Goal: Obtain resource: Obtain resource

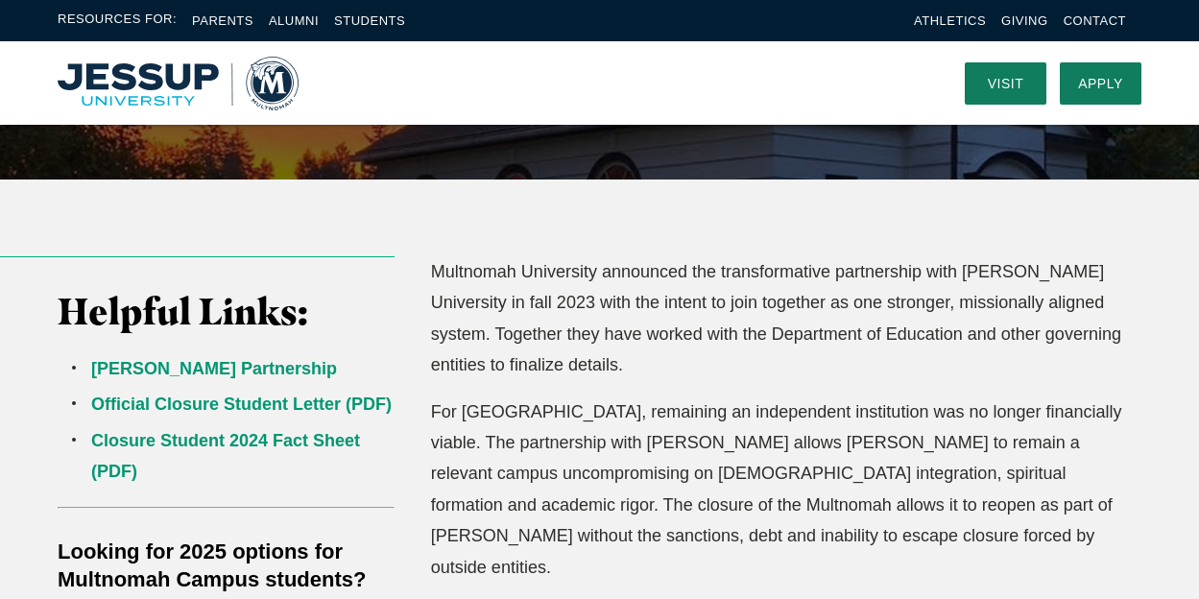
scroll to position [398, 0]
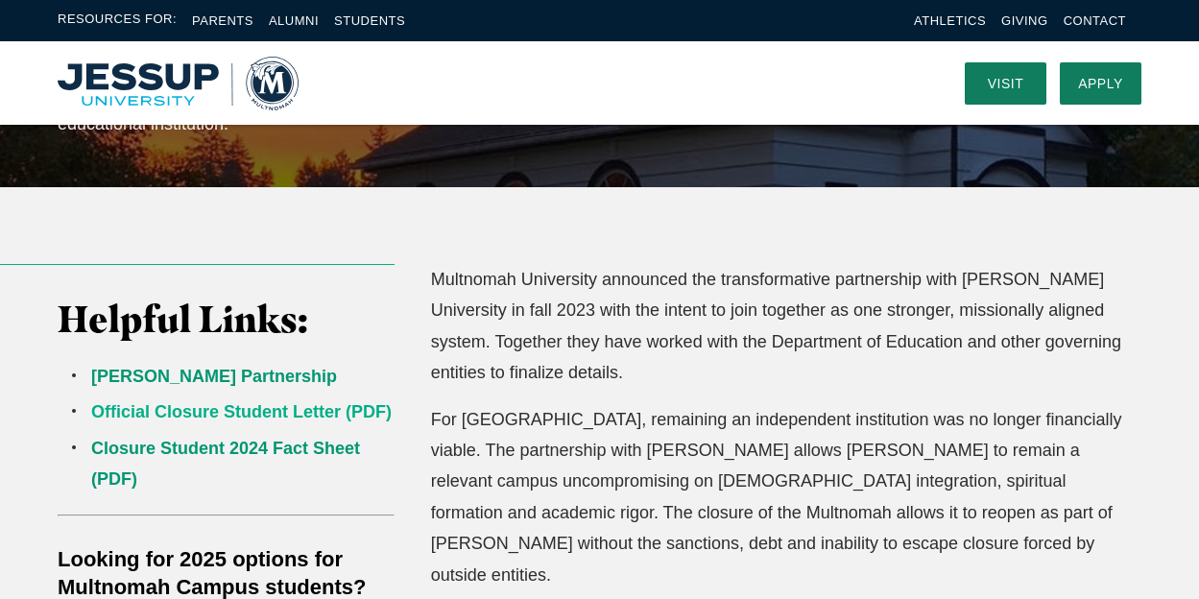
click at [296, 408] on link "Official Closure Student Letter (PDF)" at bounding box center [241, 411] width 301 height 19
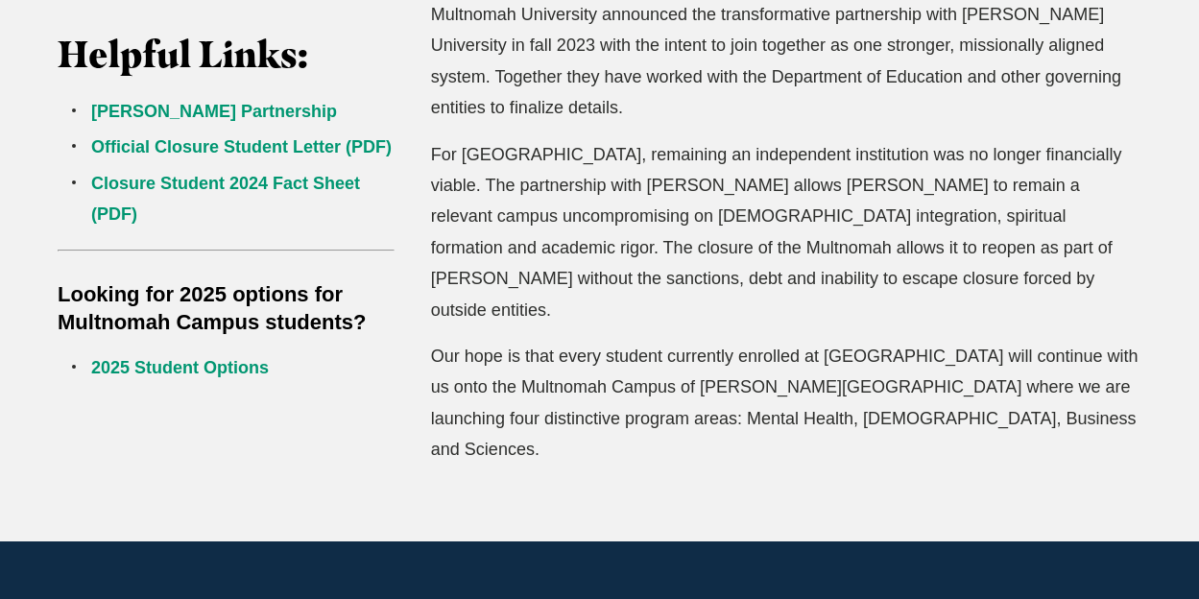
scroll to position [673, 0]
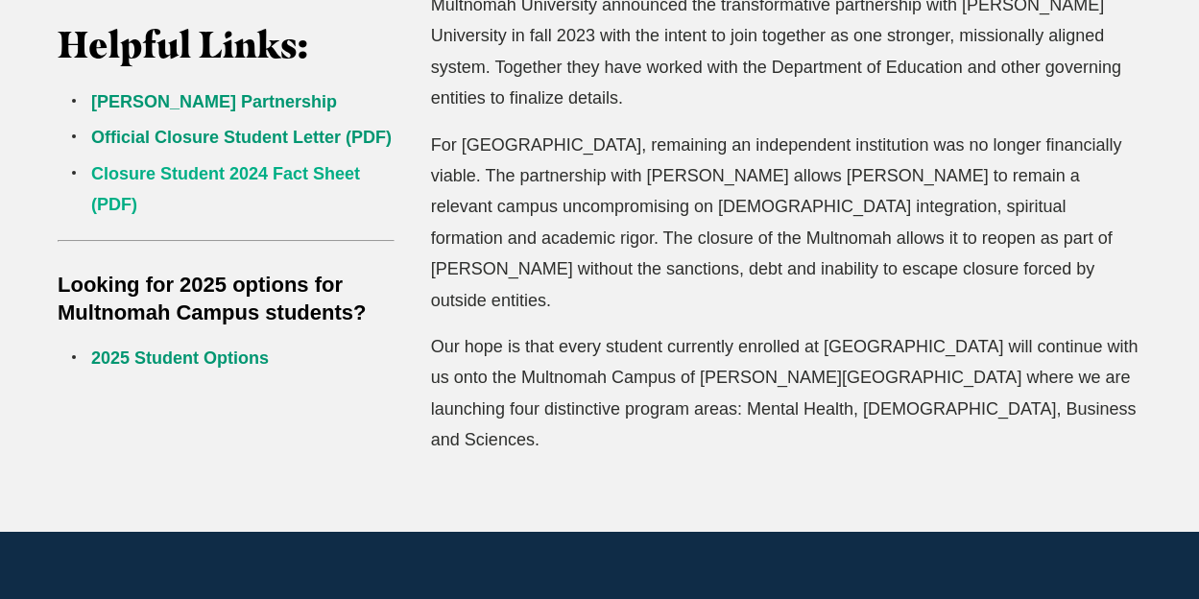
click at [275, 167] on link "Closure Student 2024 Fact Sheet (PDF)" at bounding box center [225, 189] width 269 height 50
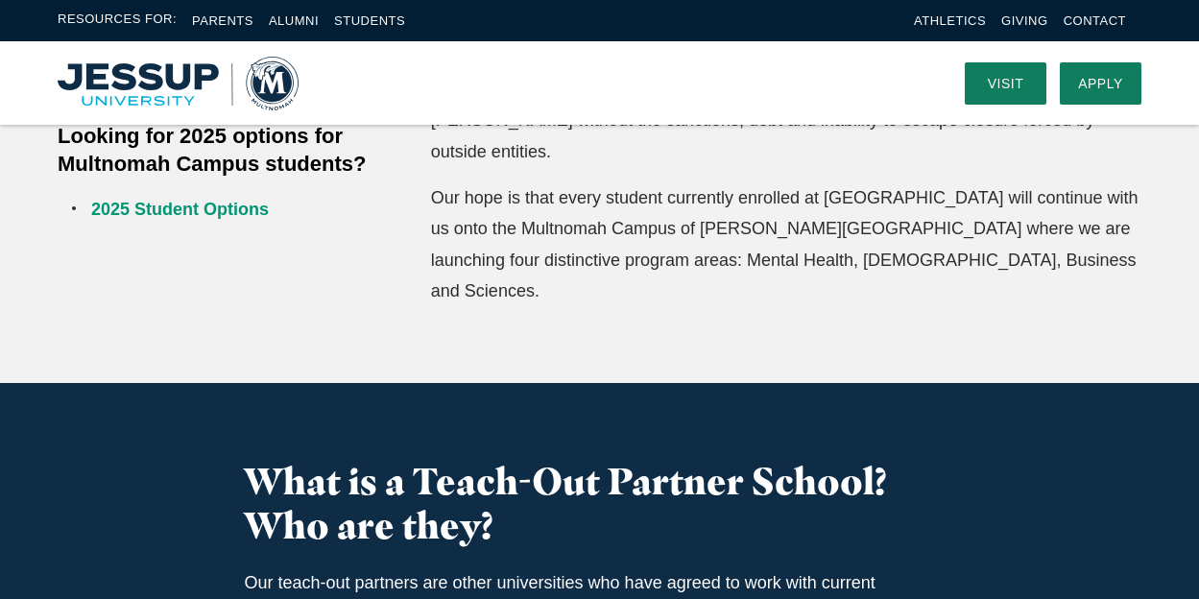
scroll to position [817, 0]
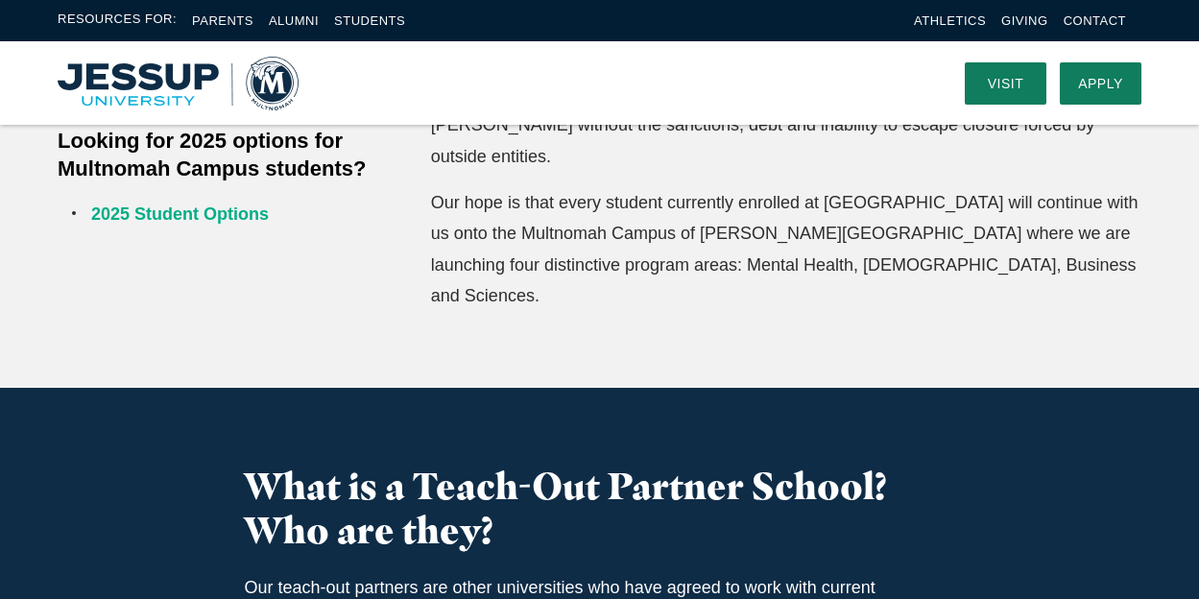
click at [237, 213] on link "2025 Student Options" at bounding box center [180, 213] width 178 height 19
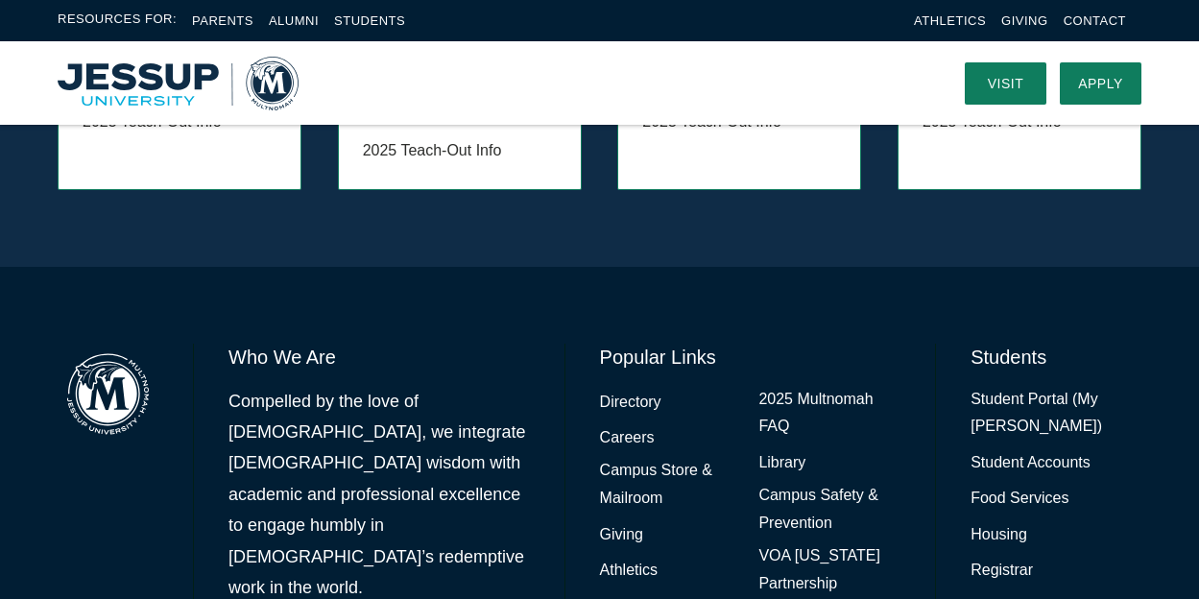
scroll to position [2371, 0]
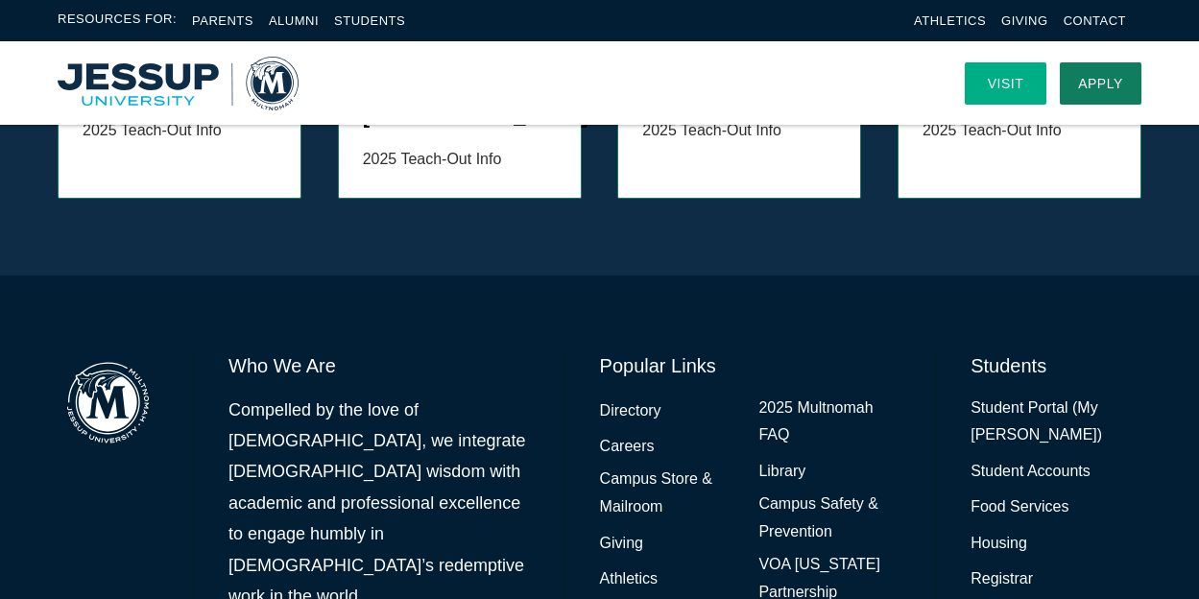
click at [1009, 90] on link "Visit" at bounding box center [1006, 83] width 82 height 42
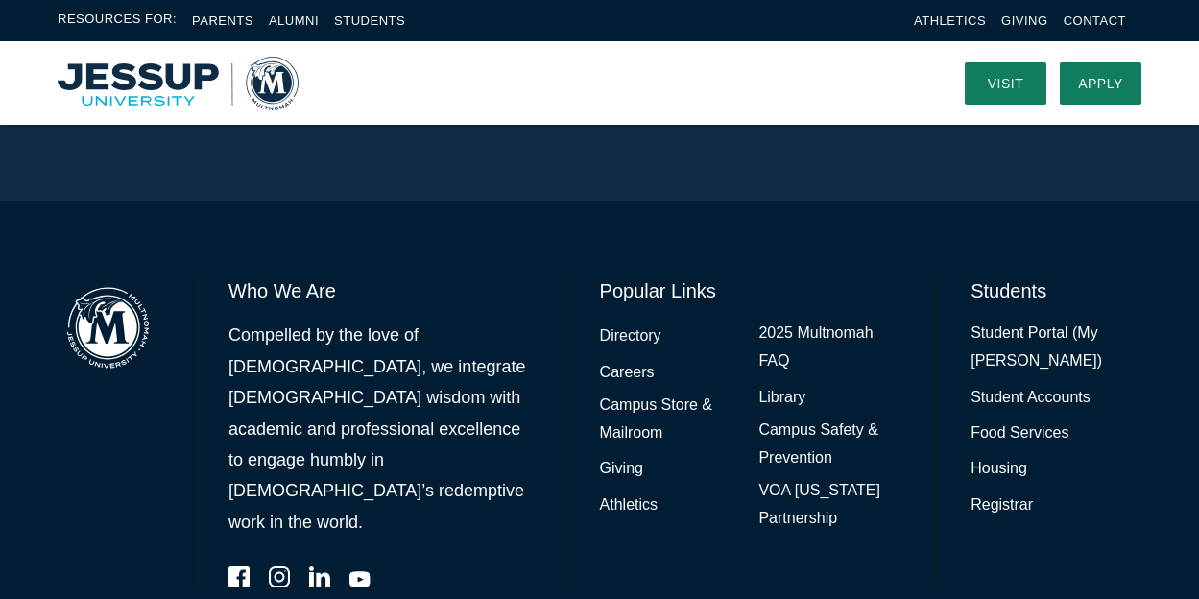
scroll to position [1575, 0]
